Goal: Information Seeking & Learning: Find specific fact

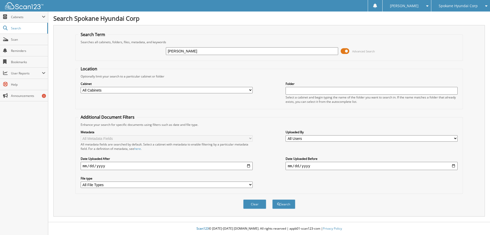
type input "scott"
click at [272, 199] on button "Search" at bounding box center [283, 203] width 23 height 9
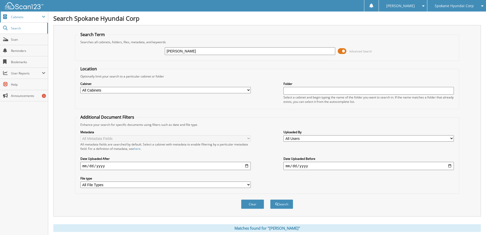
click at [18, 19] on span "Cabinets" at bounding box center [26, 17] width 31 height 4
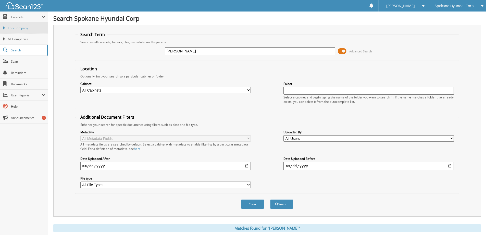
click at [19, 27] on span "This Company" at bounding box center [27, 28] width 38 height 5
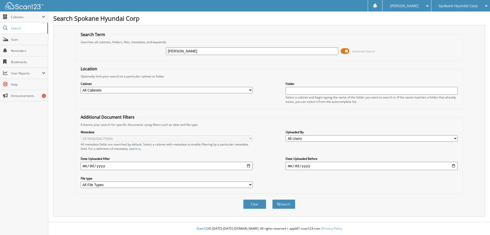
type input "[PERSON_NAME]"
click at [272, 199] on button "Search" at bounding box center [283, 203] width 23 height 9
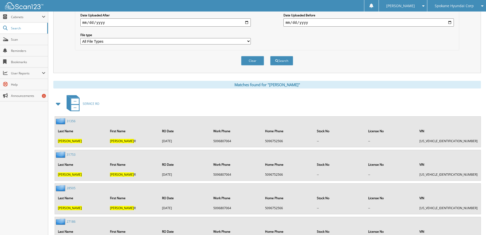
scroll to position [153, 0]
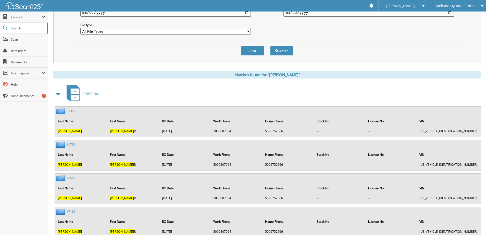
drag, startPoint x: 70, startPoint y: 145, endPoint x: 82, endPoint y: 152, distance: 13.7
click at [70, 145] on link "31753" at bounding box center [71, 144] width 9 height 4
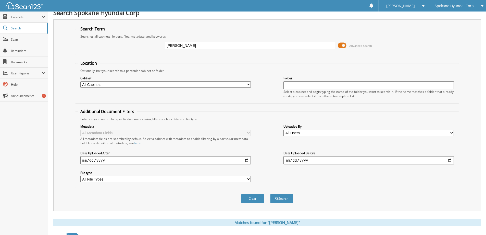
scroll to position [1, 0]
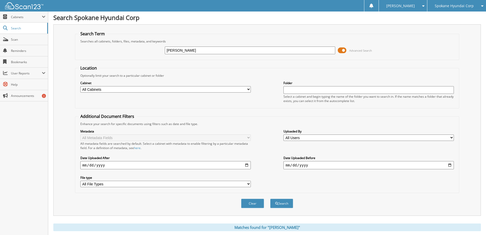
click at [250, 89] on select "All Cabinets ACCOUNTS PAYABLE ACCOUNTS RECEIVABLE CAR DEALS CASH RECEIPTS DEALE…" at bounding box center [165, 89] width 171 height 6
select select "16454"
click at [80, 86] on select "All Cabinets ACCOUNTS PAYABLE ACCOUNTS RECEIVABLE CAR DEALS CASH RECEIPTS DEALE…" at bounding box center [165, 89] width 171 height 6
click at [287, 204] on button "Search" at bounding box center [281, 202] width 23 height 9
drag, startPoint x: 196, startPoint y: 51, endPoint x: 183, endPoint y: 53, distance: 13.4
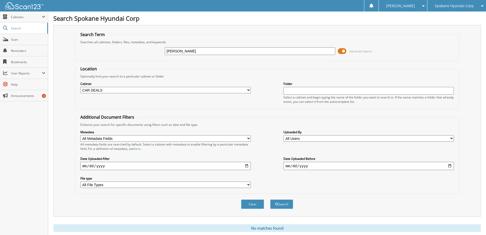
click at [183, 53] on input "[PERSON_NAME]" at bounding box center [250, 51] width 171 height 8
type input "[PERSON_NAME]"
click at [283, 205] on button "Search" at bounding box center [281, 203] width 23 height 9
drag, startPoint x: 192, startPoint y: 53, endPoint x: 142, endPoint y: 47, distance: 51.1
click at [142, 47] on div "KAYLYNN Advanced Search" at bounding box center [267, 51] width 379 height 14
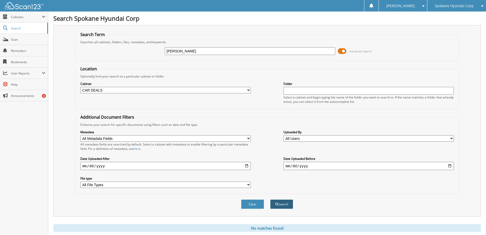
type input "[PERSON_NAME]"
click at [283, 205] on button "Search" at bounding box center [281, 203] width 23 height 9
drag, startPoint x: 182, startPoint y: 49, endPoint x: 154, endPoint y: 53, distance: 28.1
click at [156, 52] on div "[PERSON_NAME] Advanced Search" at bounding box center [267, 51] width 379 height 14
type input "[PERSON_NAME]"
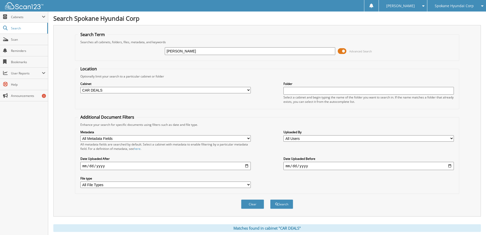
click at [270, 199] on button "Search" at bounding box center [281, 203] width 23 height 9
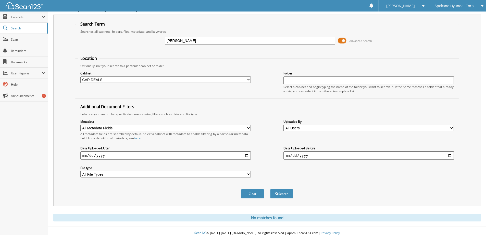
scroll to position [15, 0]
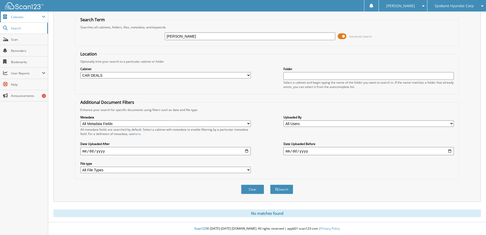
click at [16, 17] on span "Cabinets" at bounding box center [26, 17] width 31 height 4
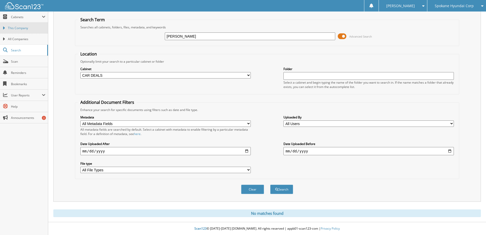
click at [19, 27] on span "This Company" at bounding box center [27, 28] width 38 height 5
